Goal: Transaction & Acquisition: Purchase product/service

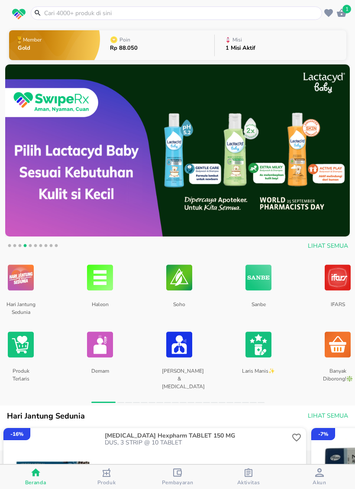
scroll to position [-1, 0]
click at [211, 16] on input "text" at bounding box center [181, 13] width 277 height 9
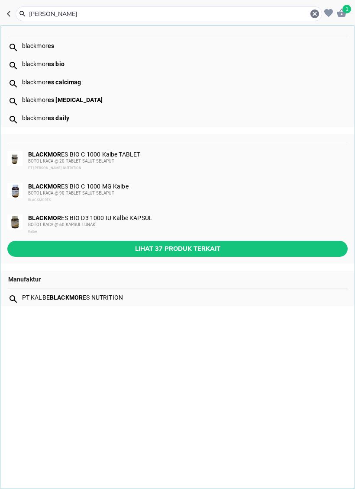
type input "[PERSON_NAME]"
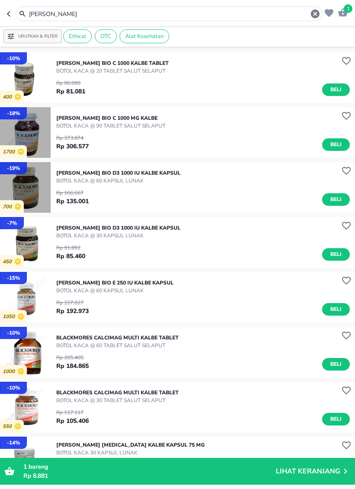
click at [36, 136] on img "button" at bounding box center [25, 132] width 51 height 51
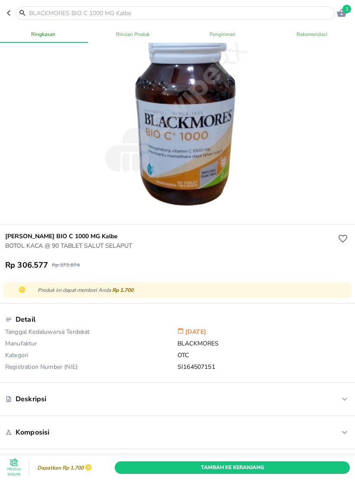
scroll to position [62, 0]
